Goal: Information Seeking & Learning: Learn about a topic

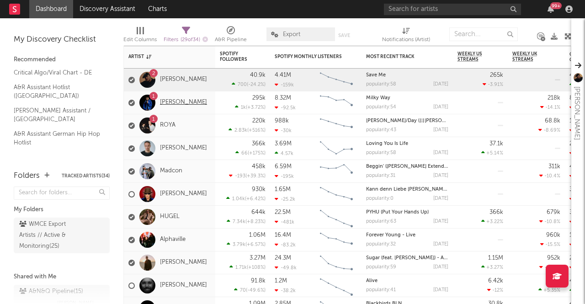
click at [172, 104] on link "[PERSON_NAME]" at bounding box center [183, 103] width 47 height 8
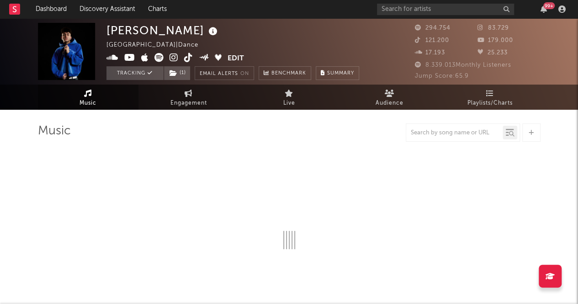
select select "6m"
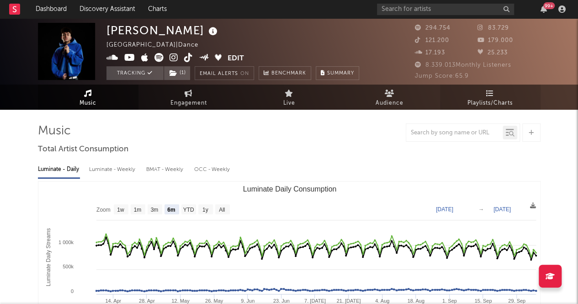
click at [490, 95] on icon at bounding box center [490, 93] width 8 height 7
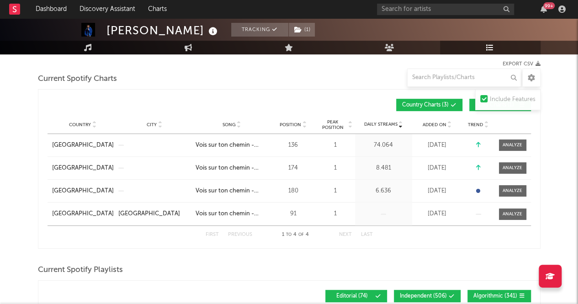
scroll to position [121, 0]
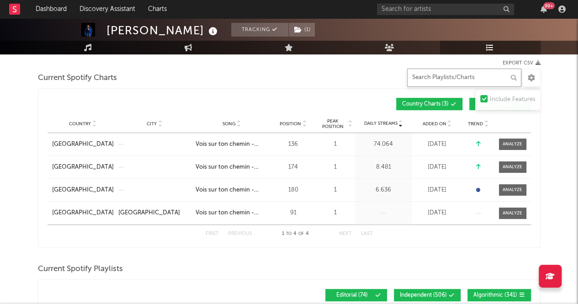
click at [438, 75] on input "text" at bounding box center [464, 78] width 114 height 18
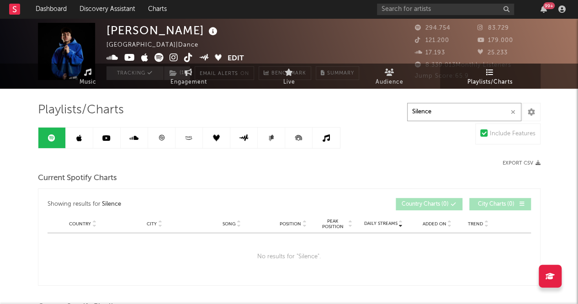
scroll to position [0, 0]
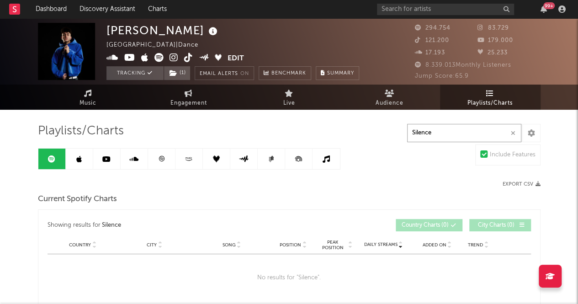
type input "Silence"
